Goal: Information Seeking & Learning: Learn about a topic

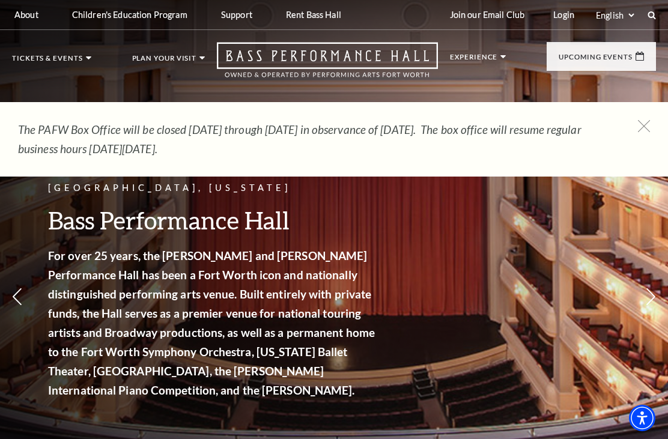
click at [33, 267] on link "Calendar" at bounding box center [48, 272] width 52 height 10
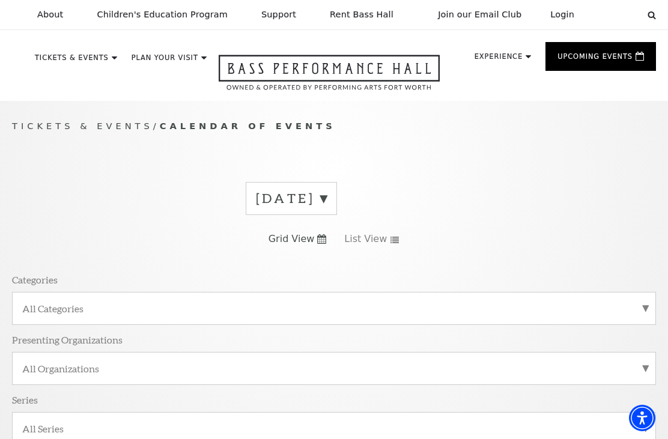
click at [337, 250] on div "August 2025 Grid View List View Categories All Categories Presenting Organizati…" at bounding box center [334, 317] width 644 height 289
click at [301, 193] on label "August 2025" at bounding box center [291, 198] width 71 height 19
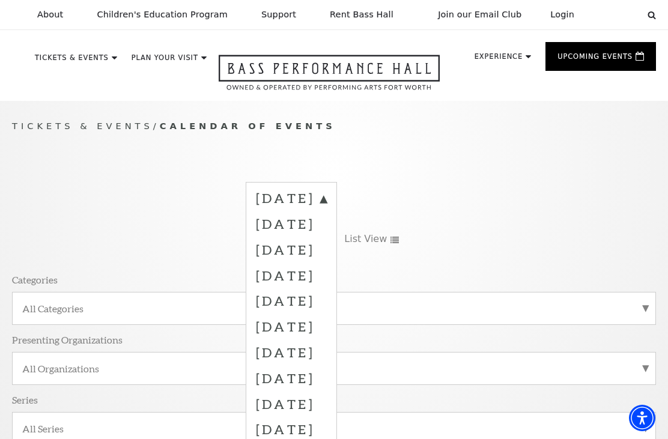
scroll to position [1, 0]
click at [315, 274] on label "November 2025" at bounding box center [291, 275] width 71 height 26
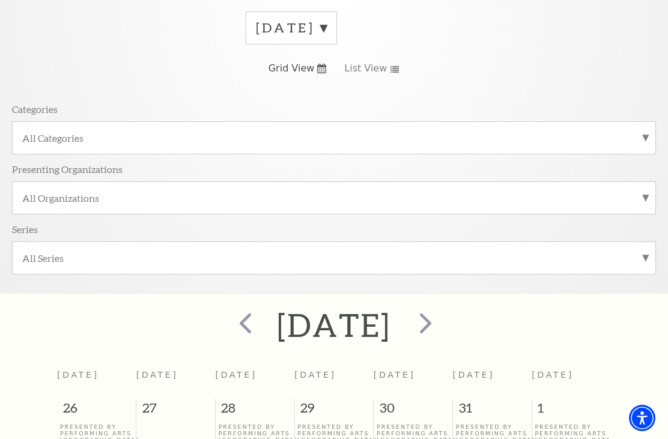
scroll to position [170, 0]
click at [442, 322] on span "next" at bounding box center [425, 323] width 34 height 34
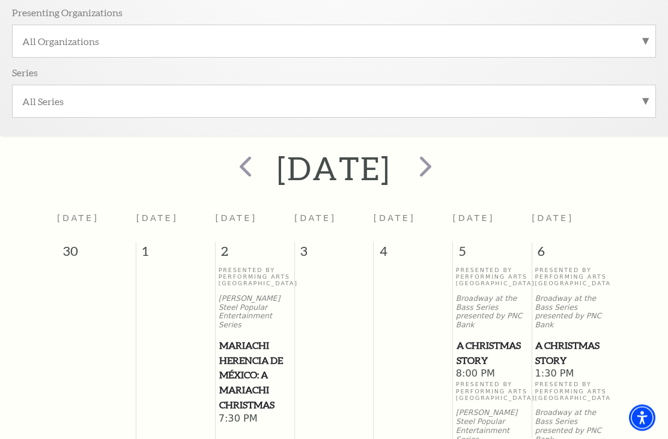
scroll to position [307, 0]
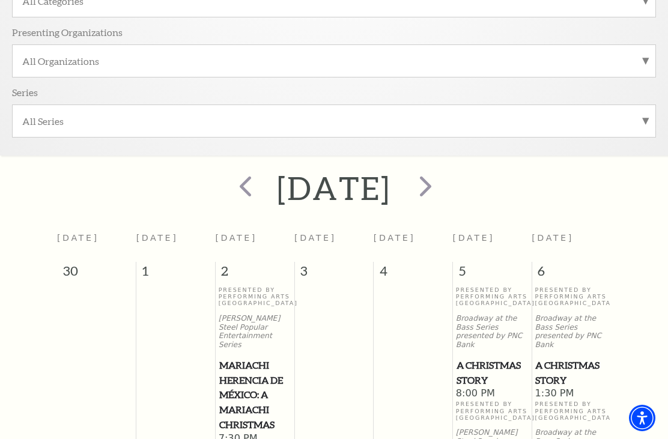
click at [442, 169] on span "next" at bounding box center [425, 186] width 34 height 34
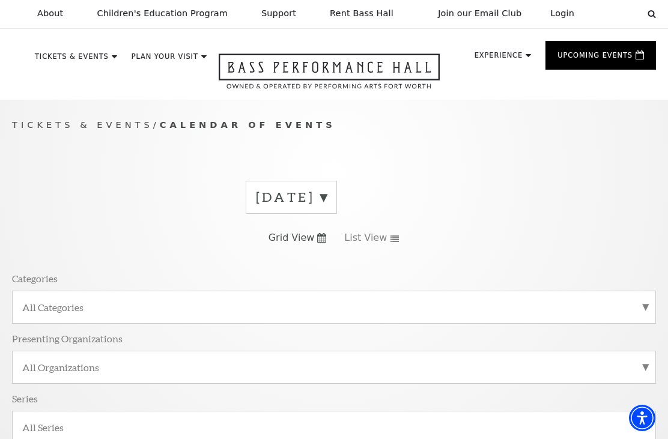
scroll to position [0, 0]
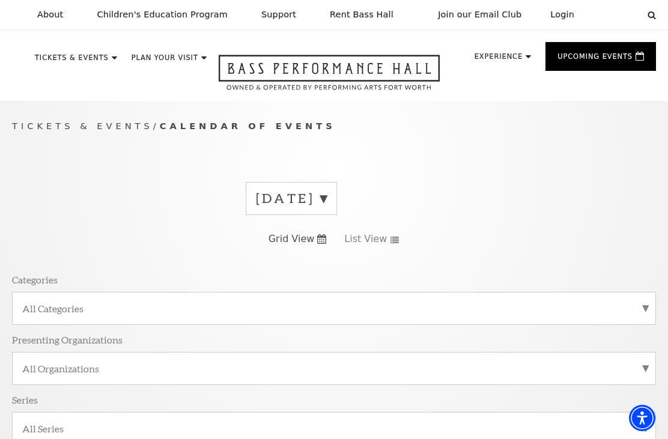
click at [219, 219] on link "Broadway At The Bass" at bounding box center [267, 224] width 112 height 46
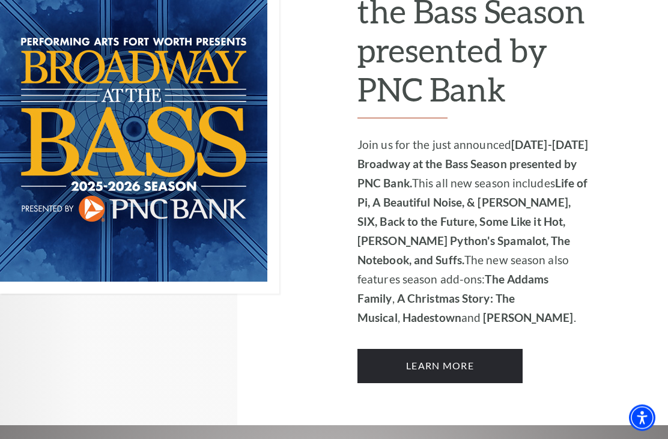
scroll to position [855, 0]
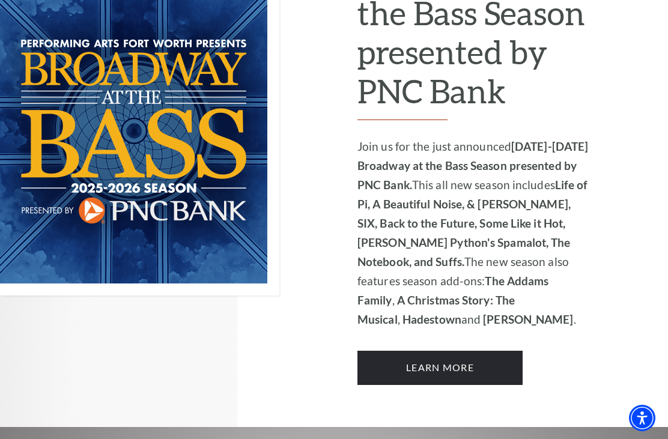
click at [395, 351] on link "Learn More" at bounding box center [439, 368] width 165 height 34
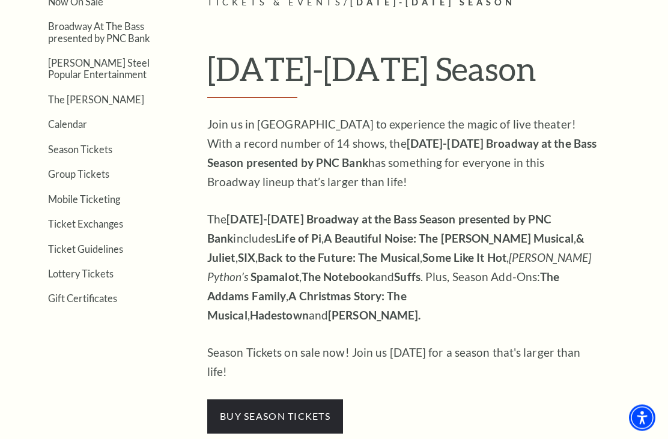
scroll to position [276, 0]
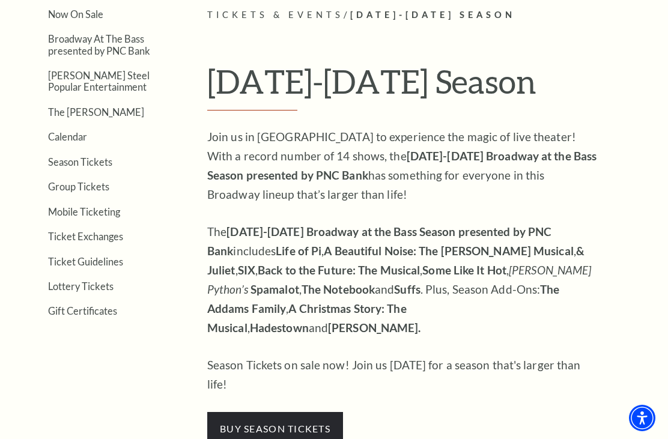
click at [70, 50] on link "Broadway At The Bass presented by PNC Bank" at bounding box center [99, 44] width 102 height 23
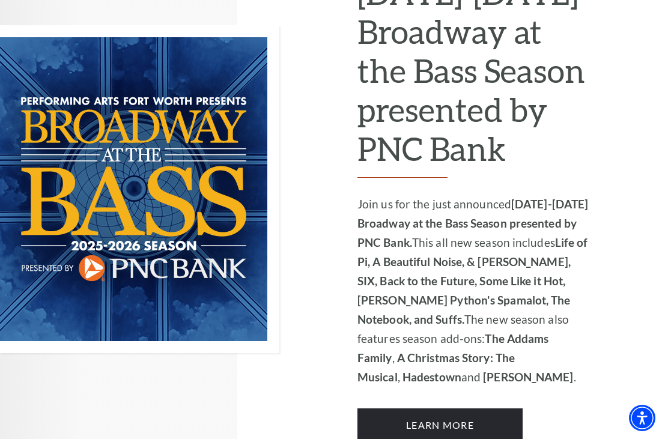
scroll to position [809, 0]
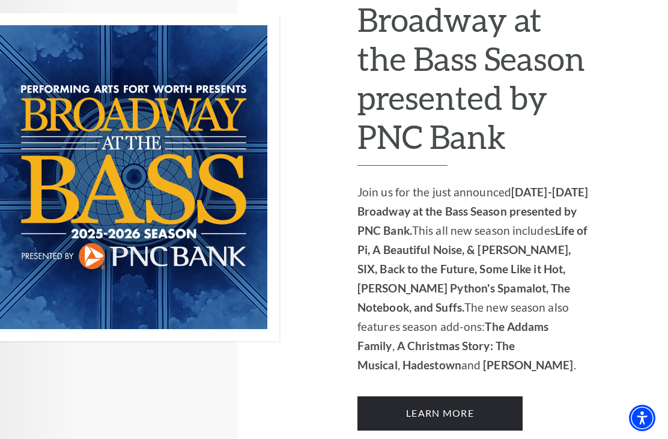
click at [171, 291] on img at bounding box center [139, 177] width 279 height 328
click at [393, 396] on link "Learn More" at bounding box center [439, 413] width 165 height 34
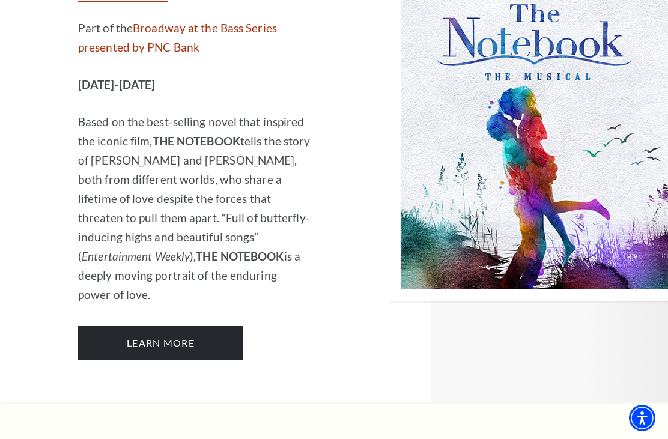
scroll to position [8407, 0]
